Goal: Check status: Check status

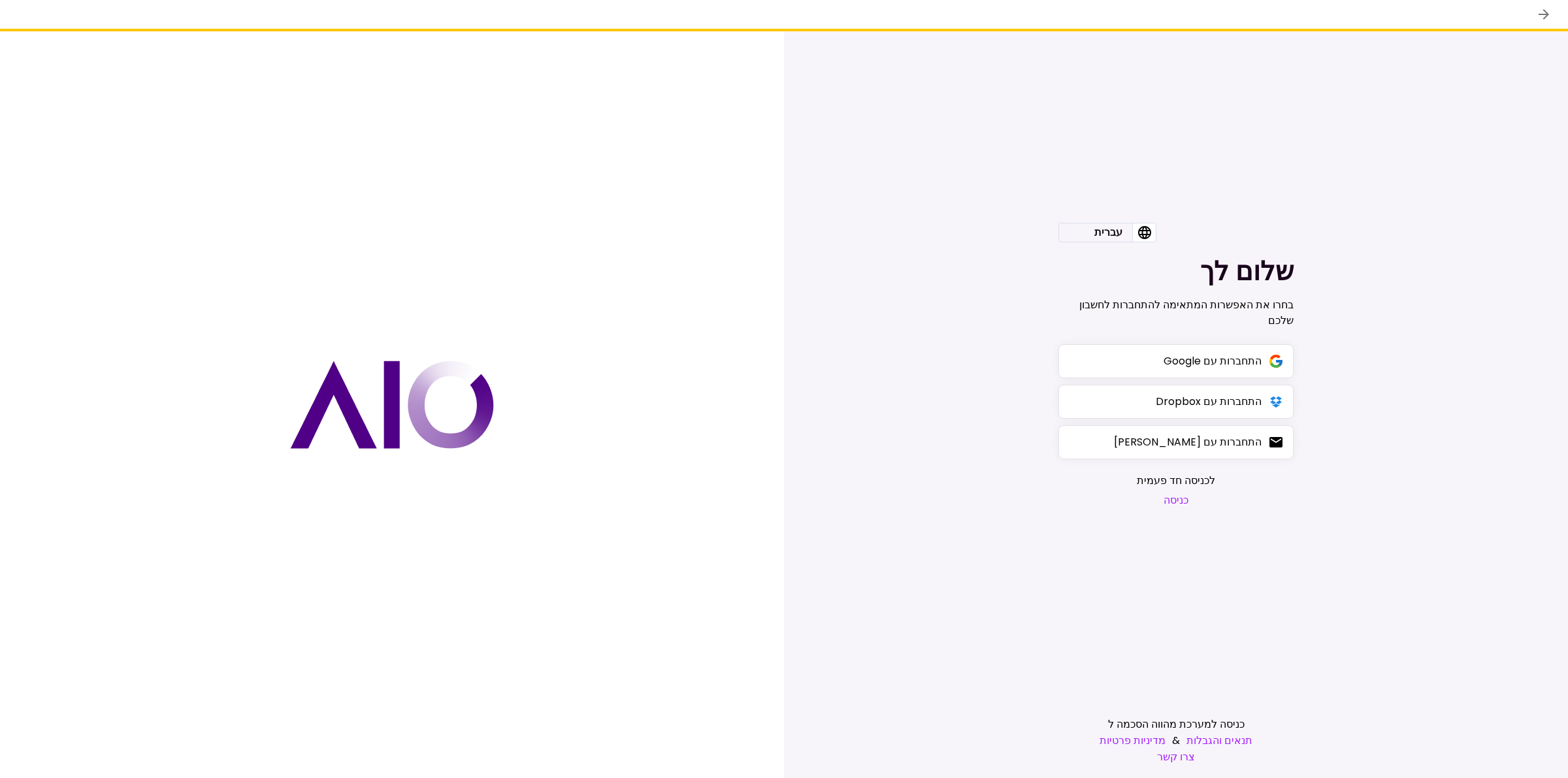
click at [1172, 498] on button "כניסה" at bounding box center [1176, 500] width 78 height 17
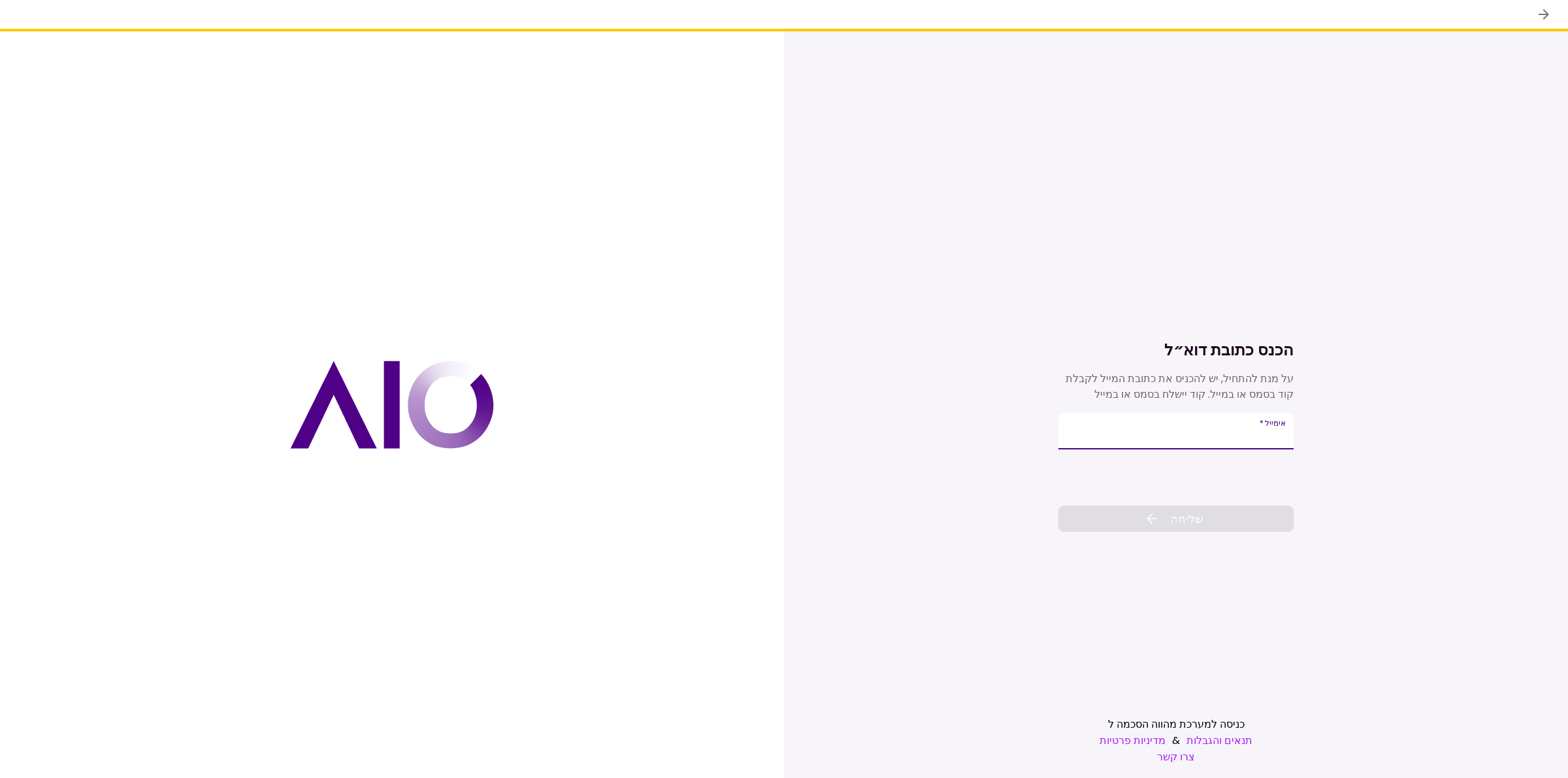
type input "*"
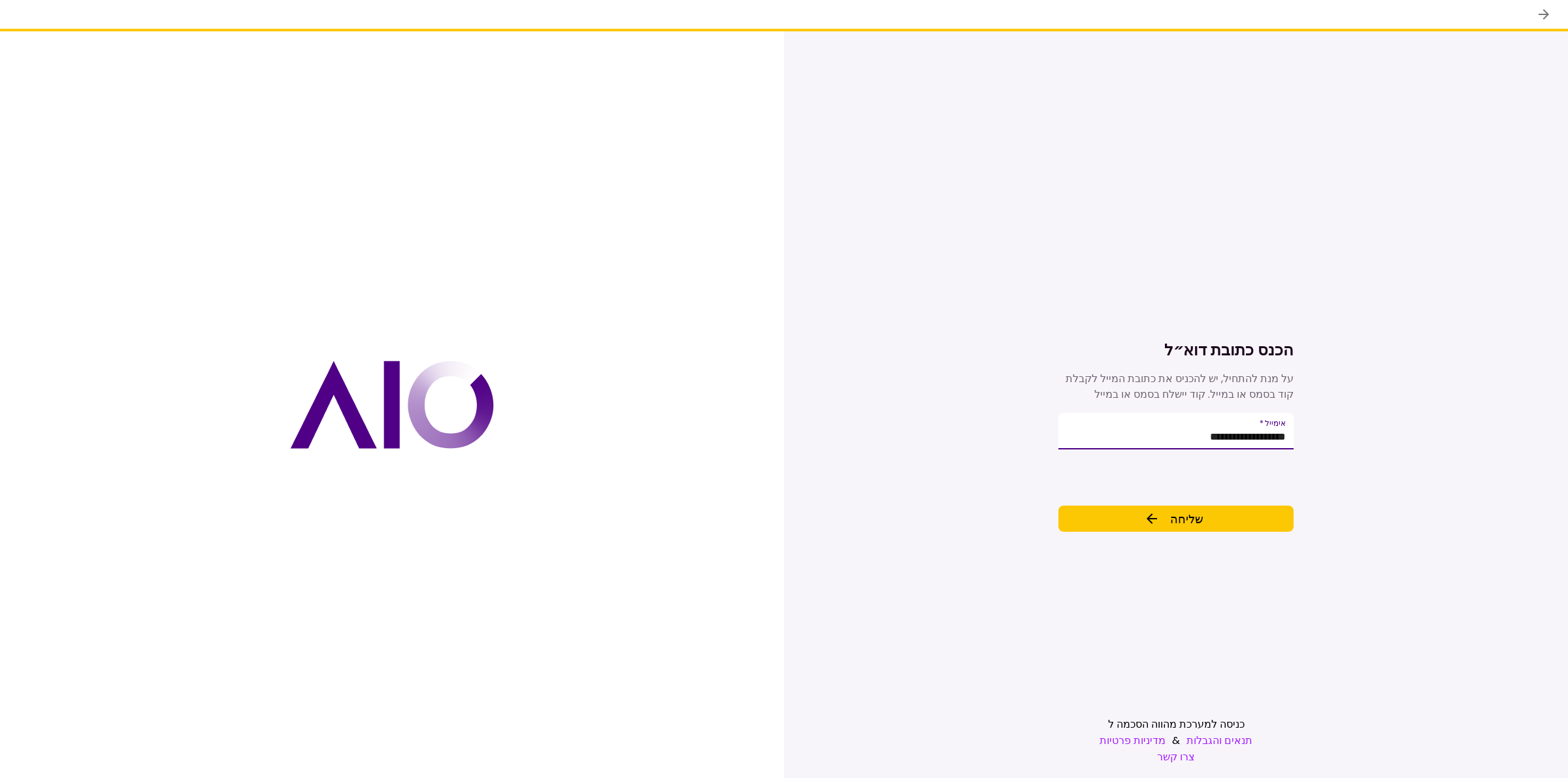
type input "**********"
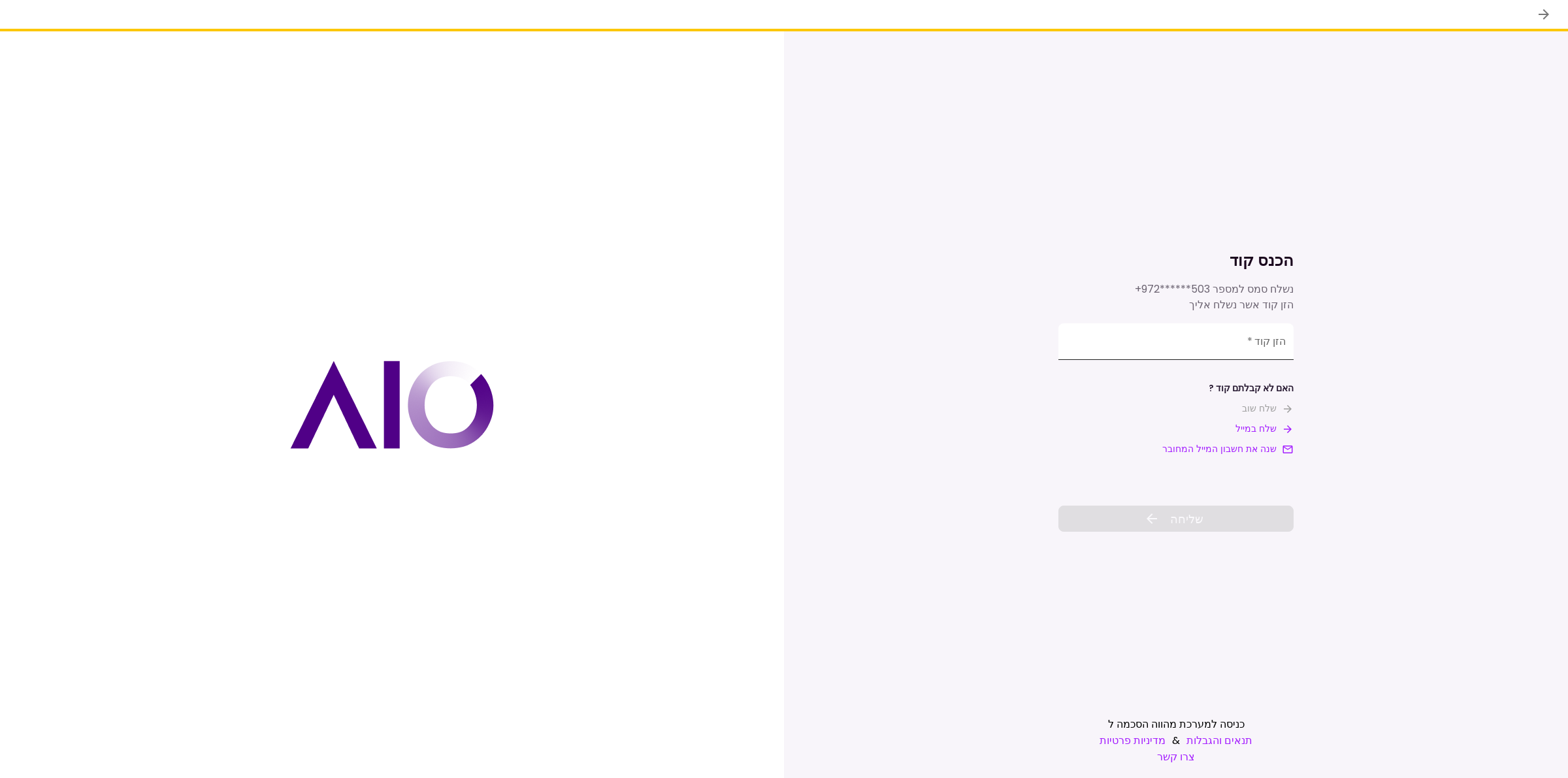
click at [1213, 342] on input "**********" at bounding box center [1175, 342] width 235 height 37
type input "******"
click at [1180, 534] on div "הכנס קוד נשלח סמס למספר +972******503 הזן קוד אשר נשלח אליך הזן קוד   * ****** …" at bounding box center [1175, 405] width 235 height 747
click at [1188, 523] on span "שליחה" at bounding box center [1187, 519] width 33 height 18
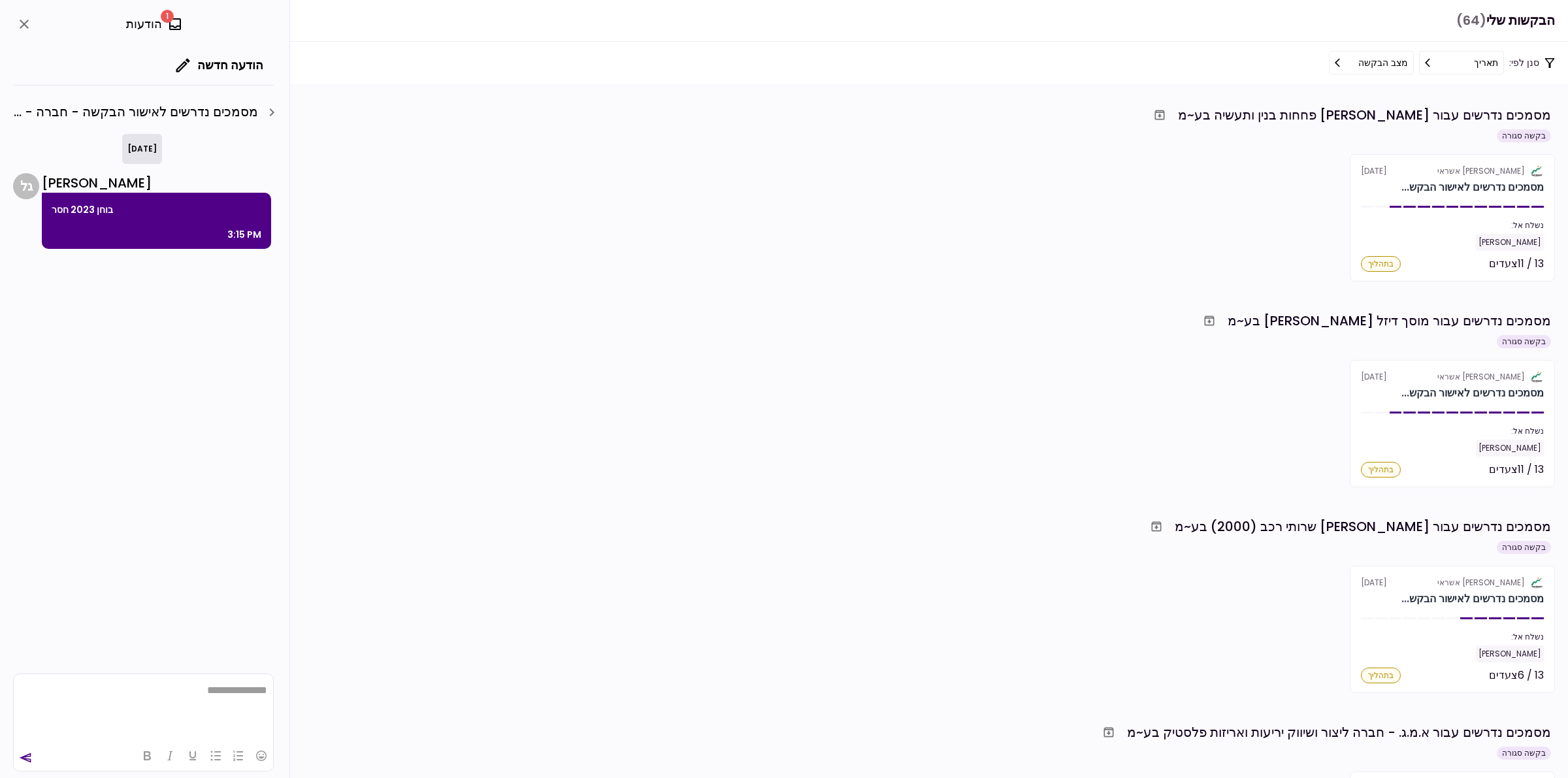
click at [828, 166] on div "אלטשולר שחם אשראי 12 May מסמכים נדרשים לאישור הבקש... נשלח אל: יוסי אברהם 13 / …" at bounding box center [783, 218] width 1542 height 127
click at [17, 31] on icon "close" at bounding box center [25, 25] width 16 height 16
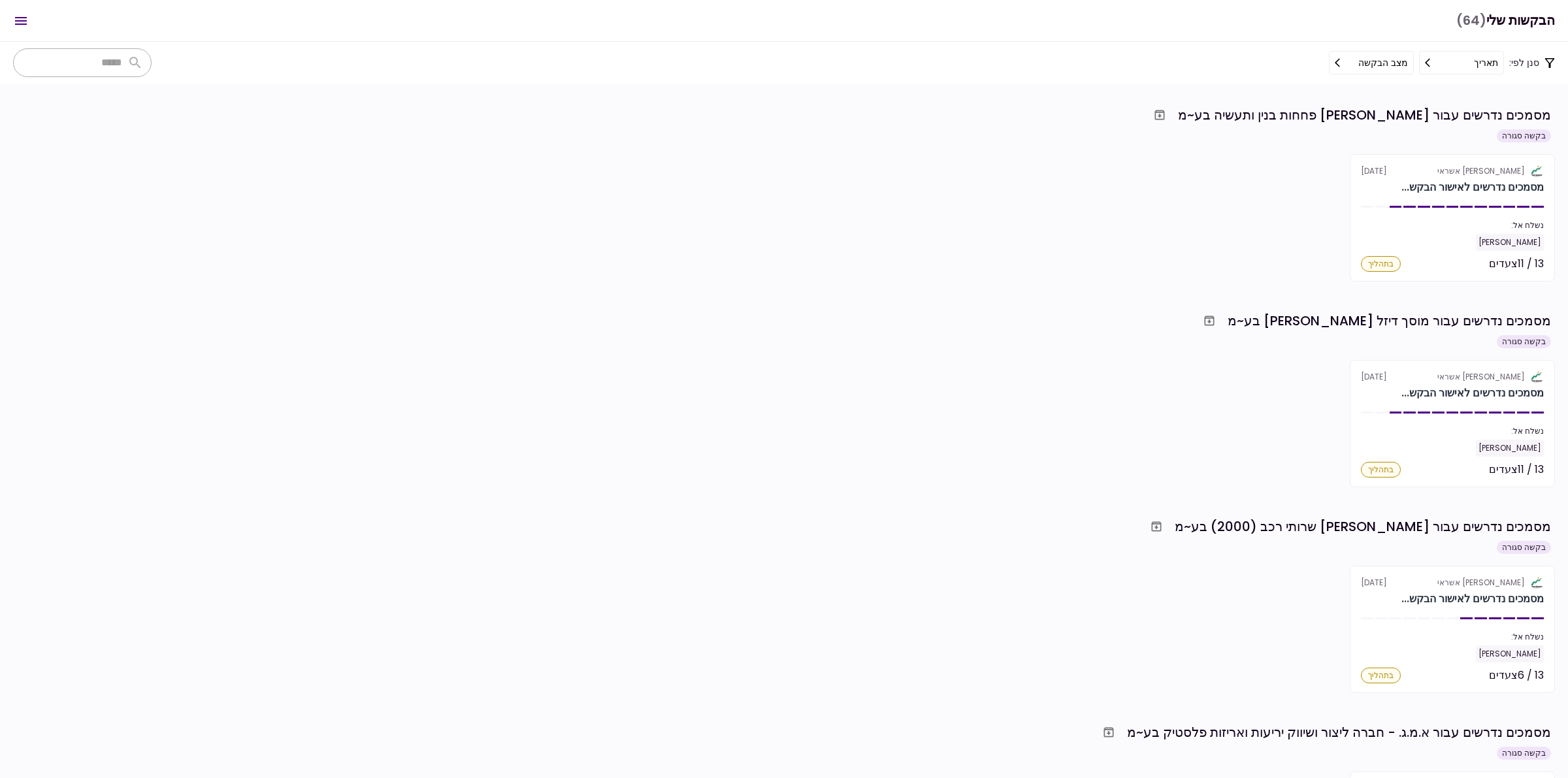
click at [14, 25] on icon "Open menu" at bounding box center [21, 21] width 16 height 16
click at [149, 162] on div "הפרופיל שלי" at bounding box center [158, 172] width 62 height 20
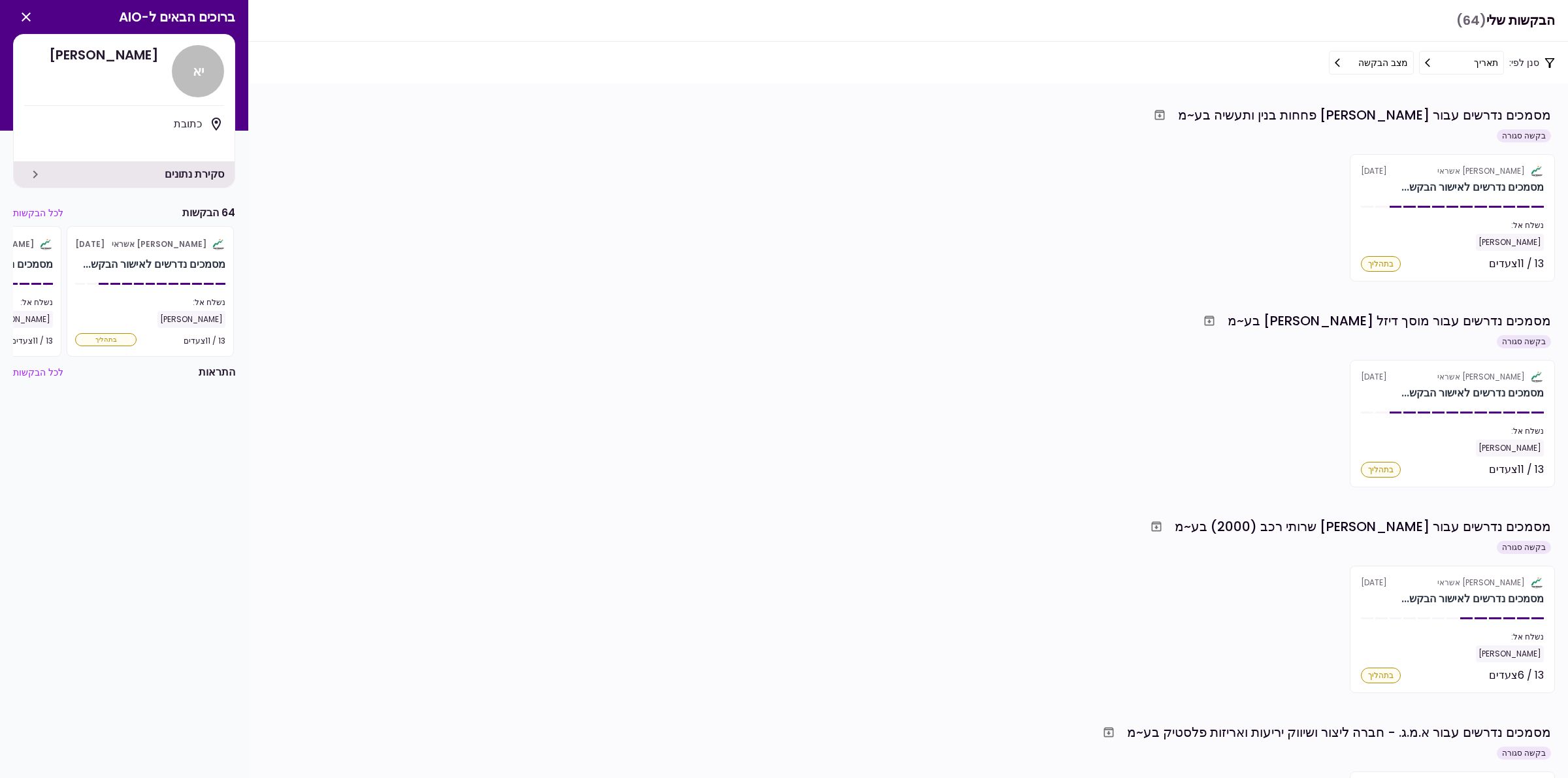
click at [149, 237] on div "[PERSON_NAME] אשראי" at bounding box center [158, 244] width 95 height 20
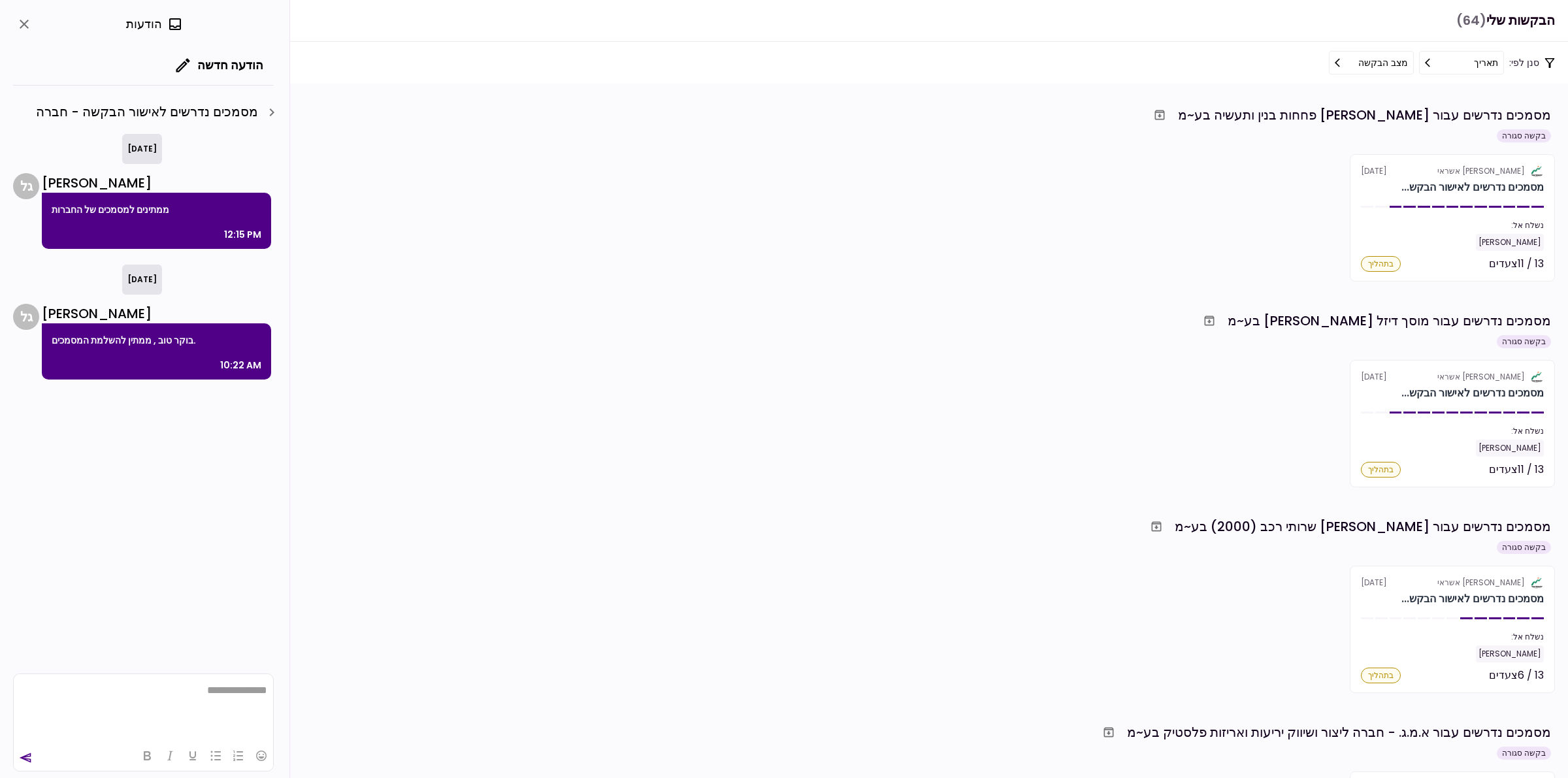
click at [895, 144] on div "מסמכים נדרשים עבור אורגל פחחות בנין ותעשיה בע~מ בקשה סגורה אלטשולר שחם אשראי 12…" at bounding box center [783, 193] width 1542 height 178
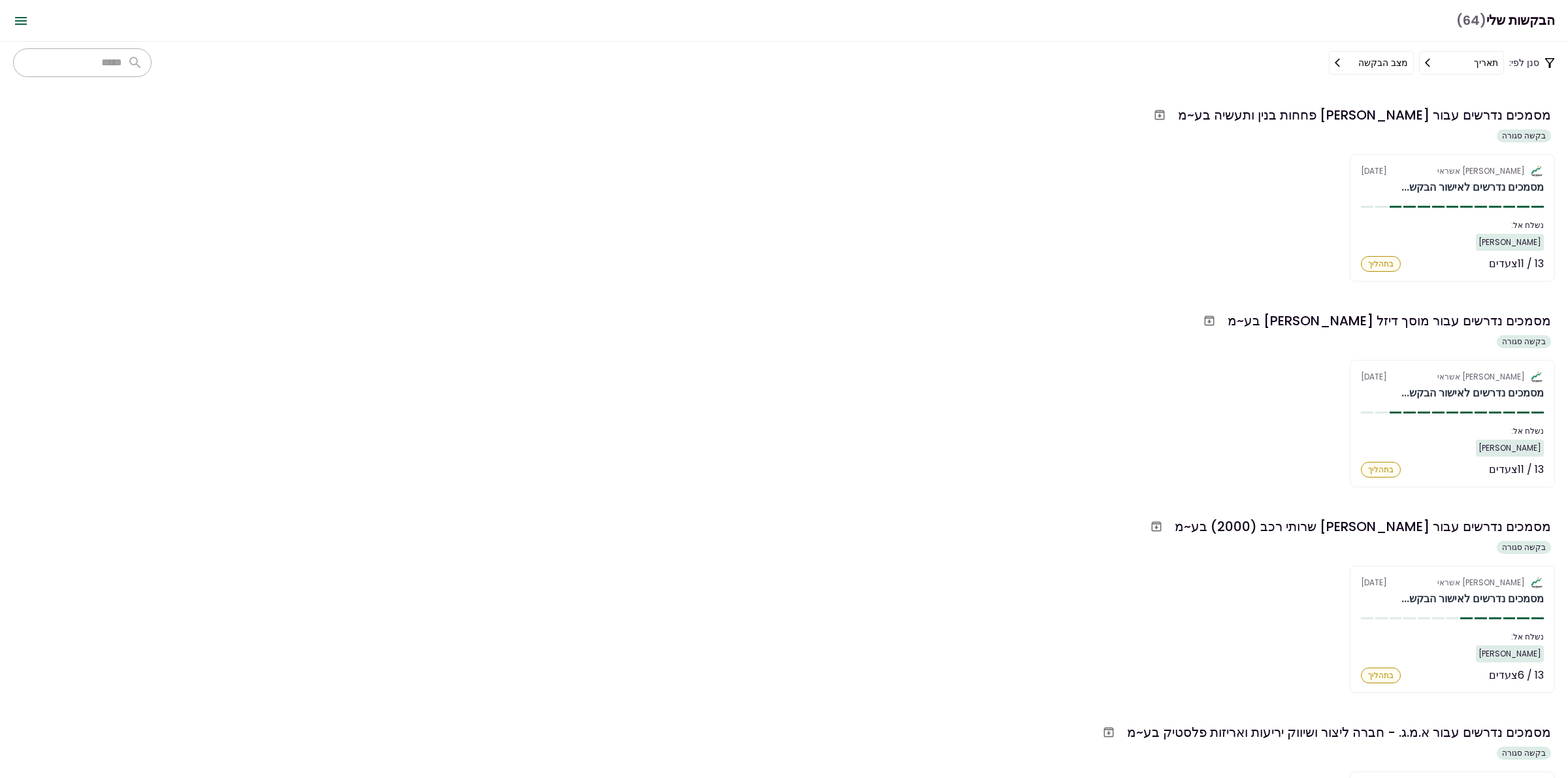
scroll to position [388, 0]
click at [17, 13] on icon "Open menu" at bounding box center [21, 21] width 16 height 16
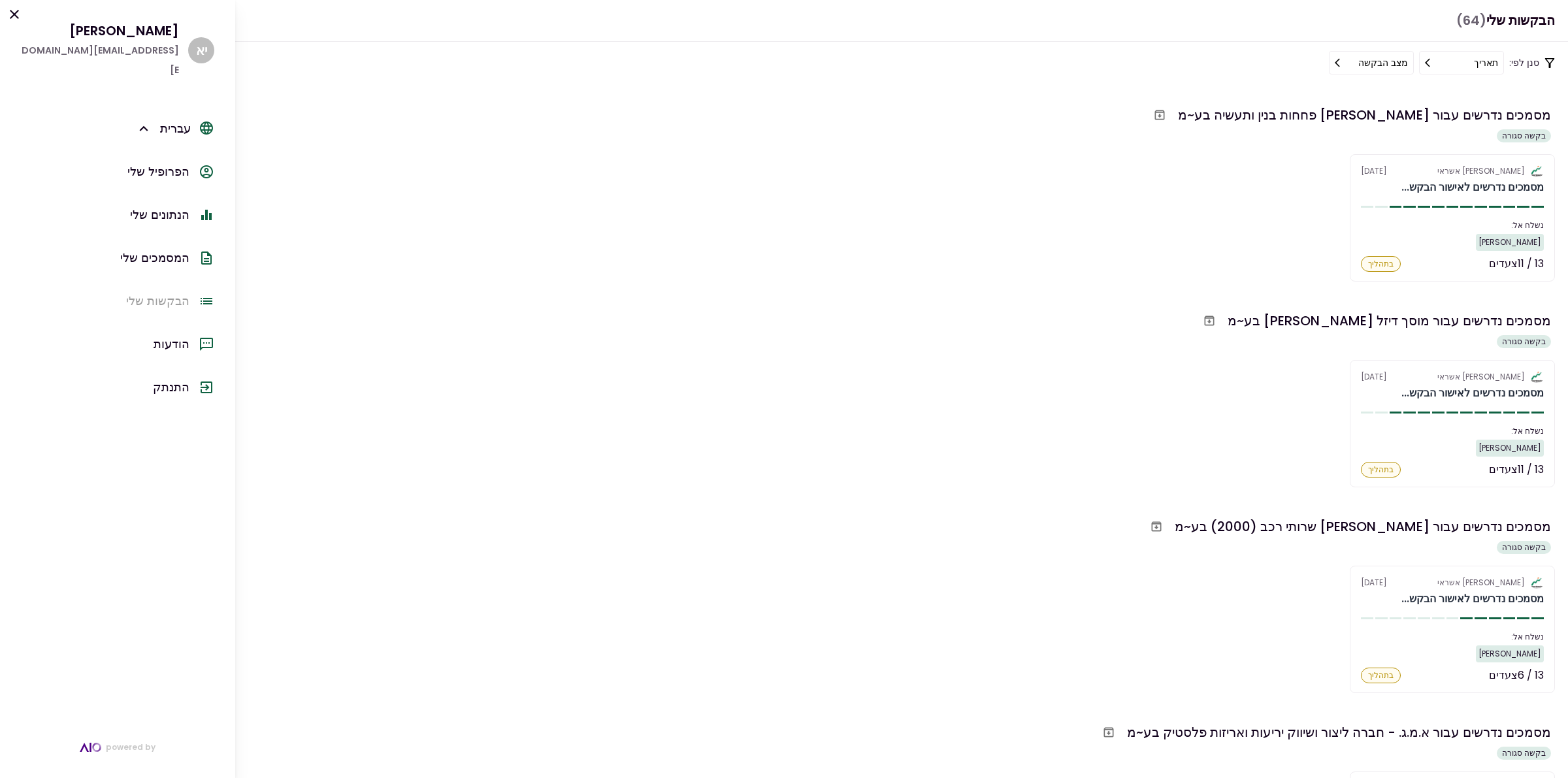
click at [416, 323] on div "מסמכים נדרשים עבור מוסך דיזל [PERSON_NAME] בע~מ" at bounding box center [782, 321] width 1538 height 24
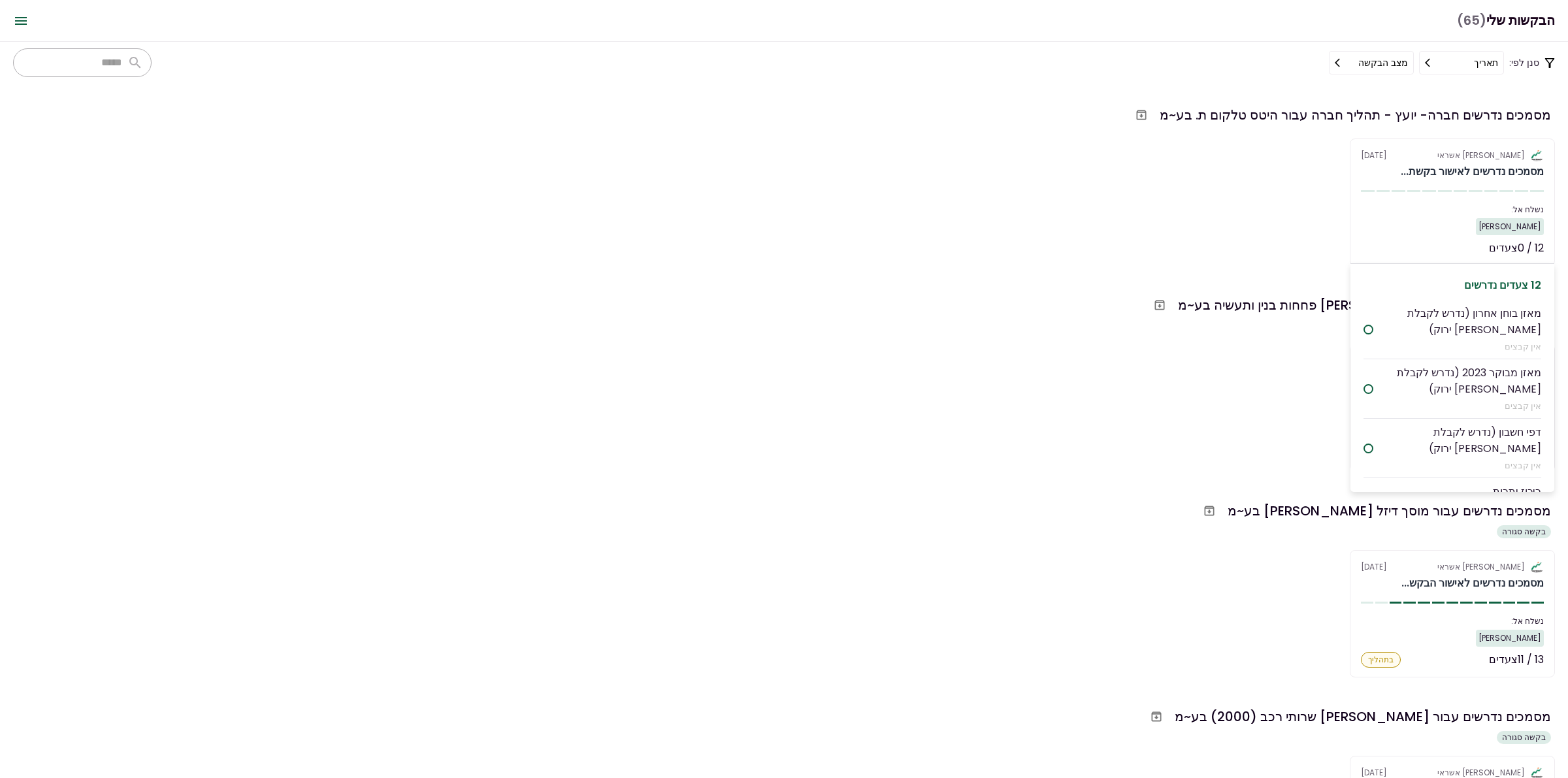
click at [1408, 190] on div at bounding box center [1414, 191] width 14 height 2
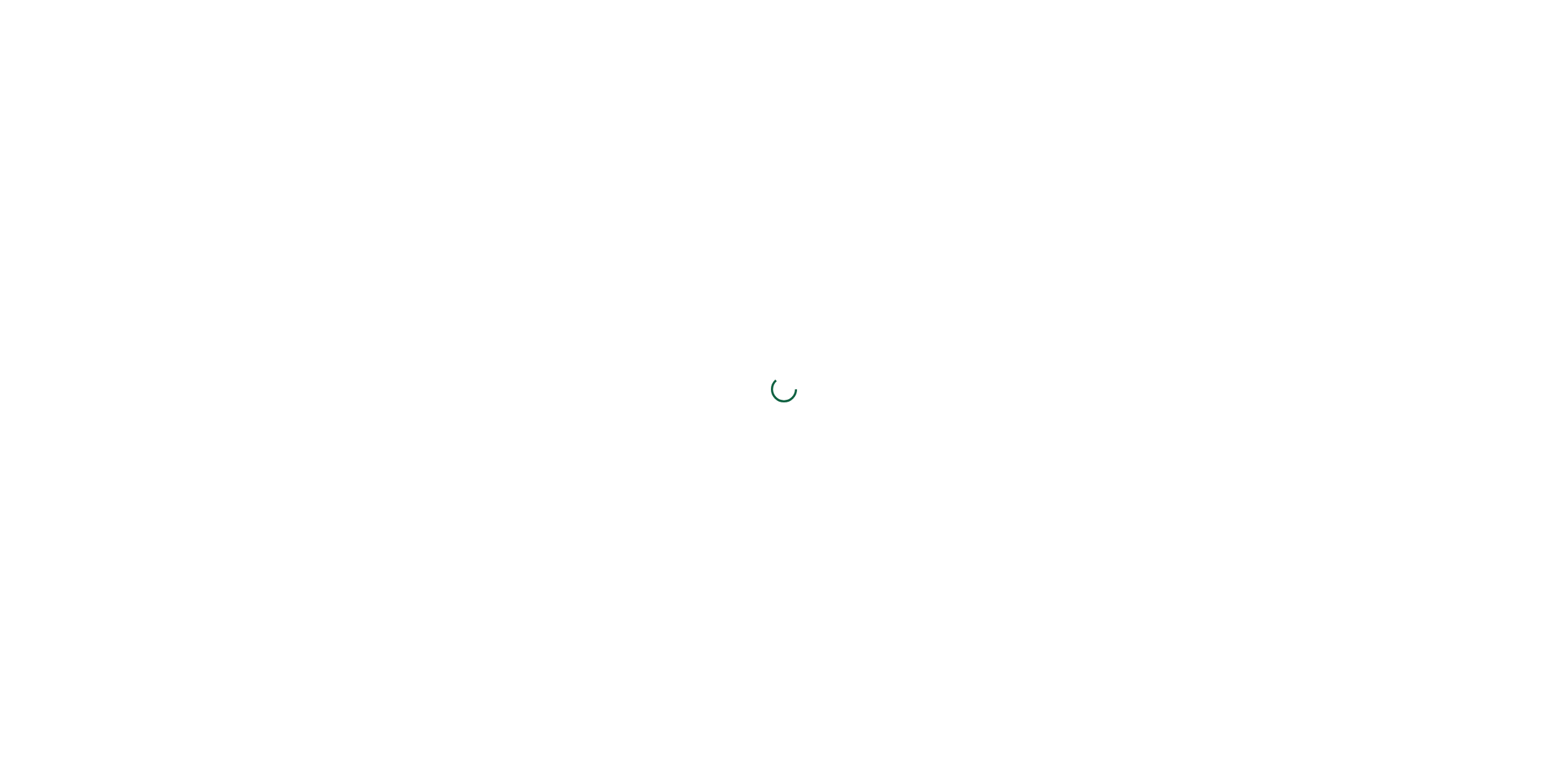
drag, startPoint x: 1298, startPoint y: 211, endPoint x: 1138, endPoint y: 154, distance: 169.8
click at [1141, 154] on div at bounding box center [784, 389] width 1568 height 778
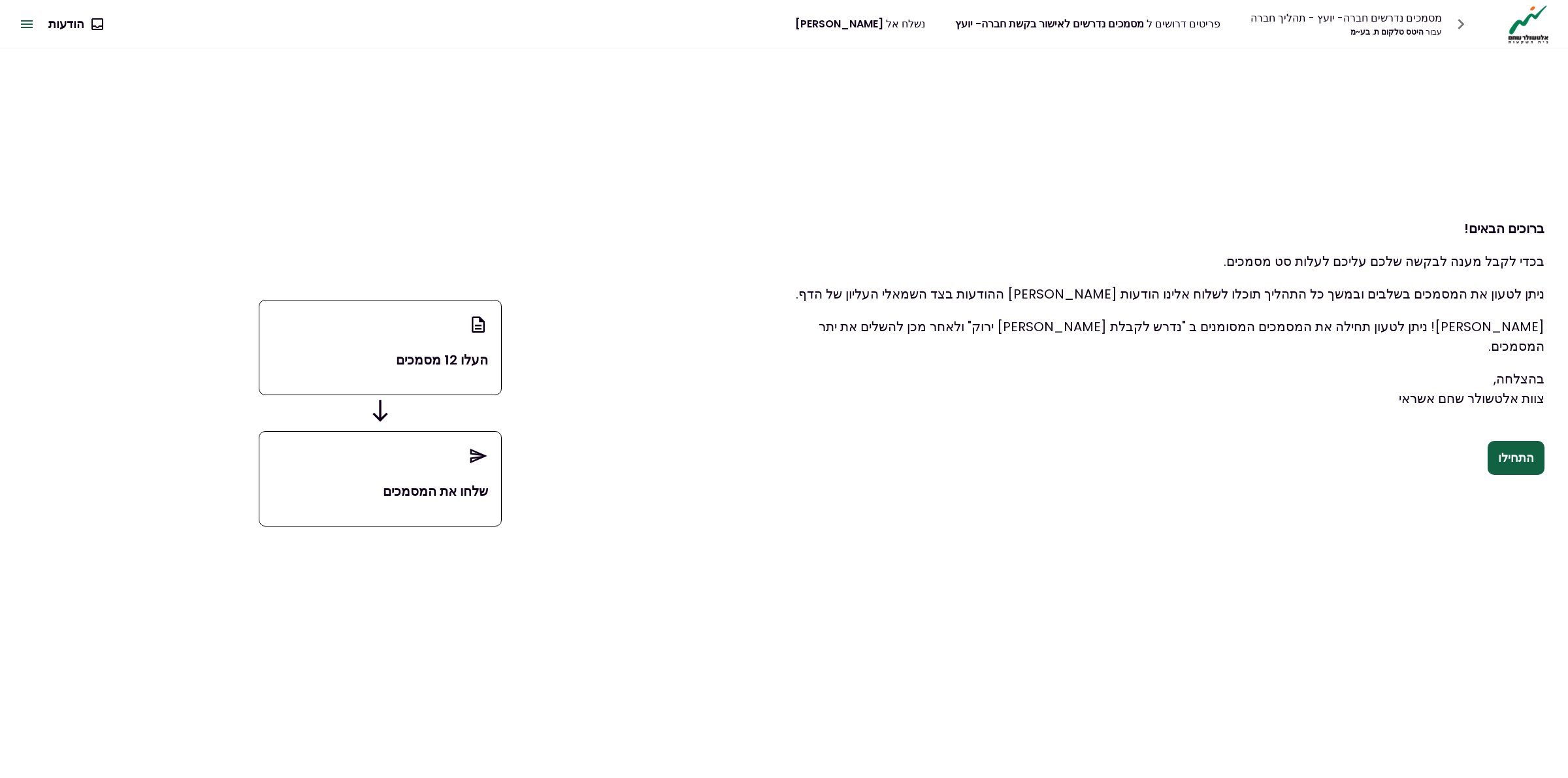
click at [439, 322] on div "העלו 12 מסמכים" at bounding box center [380, 348] width 243 height 96
click at [1495, 445] on button "התחילו" at bounding box center [1515, 458] width 57 height 34
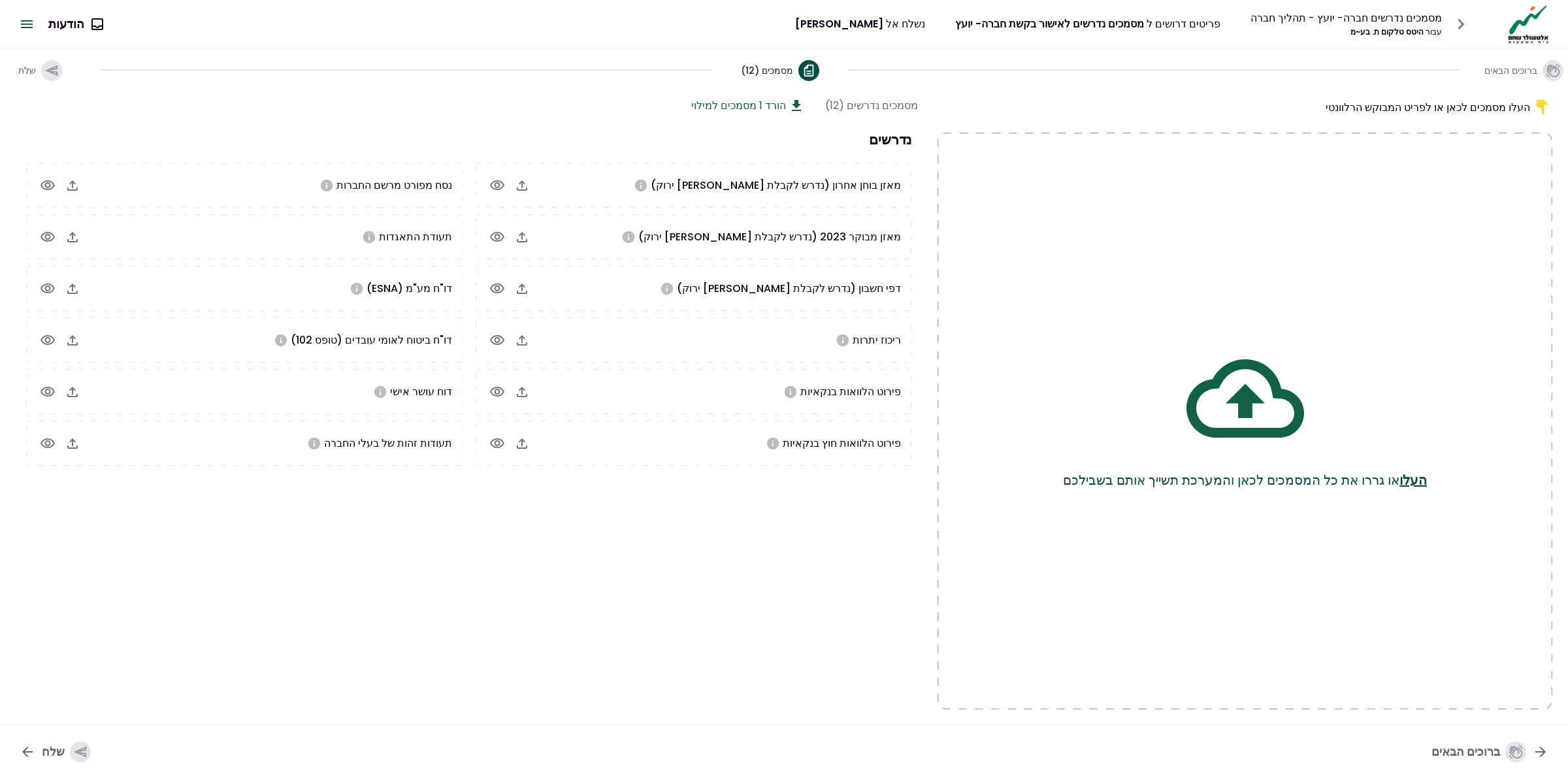
click at [521, 184] on icon "button" at bounding box center [522, 186] width 16 height 16
